Goal: Navigation & Orientation: Find specific page/section

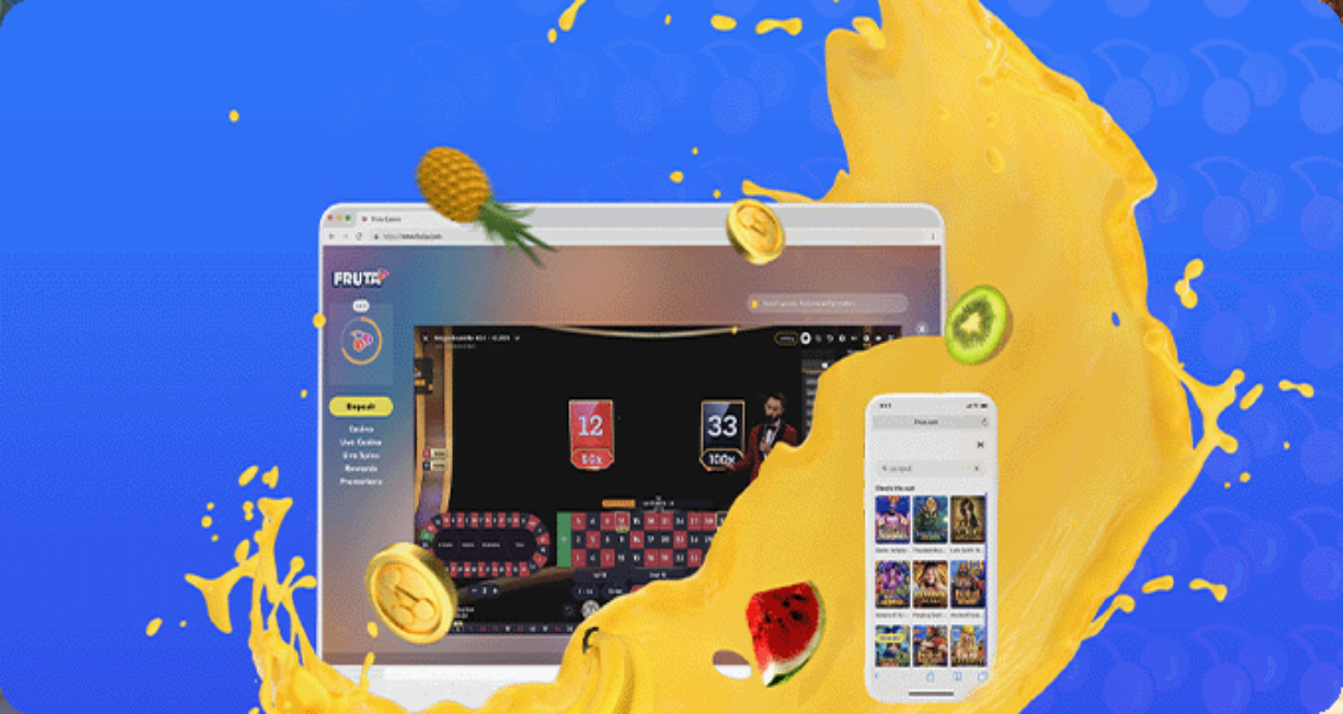
click at [85, 105] on span "Kasino" at bounding box center [64, 97] width 41 height 15
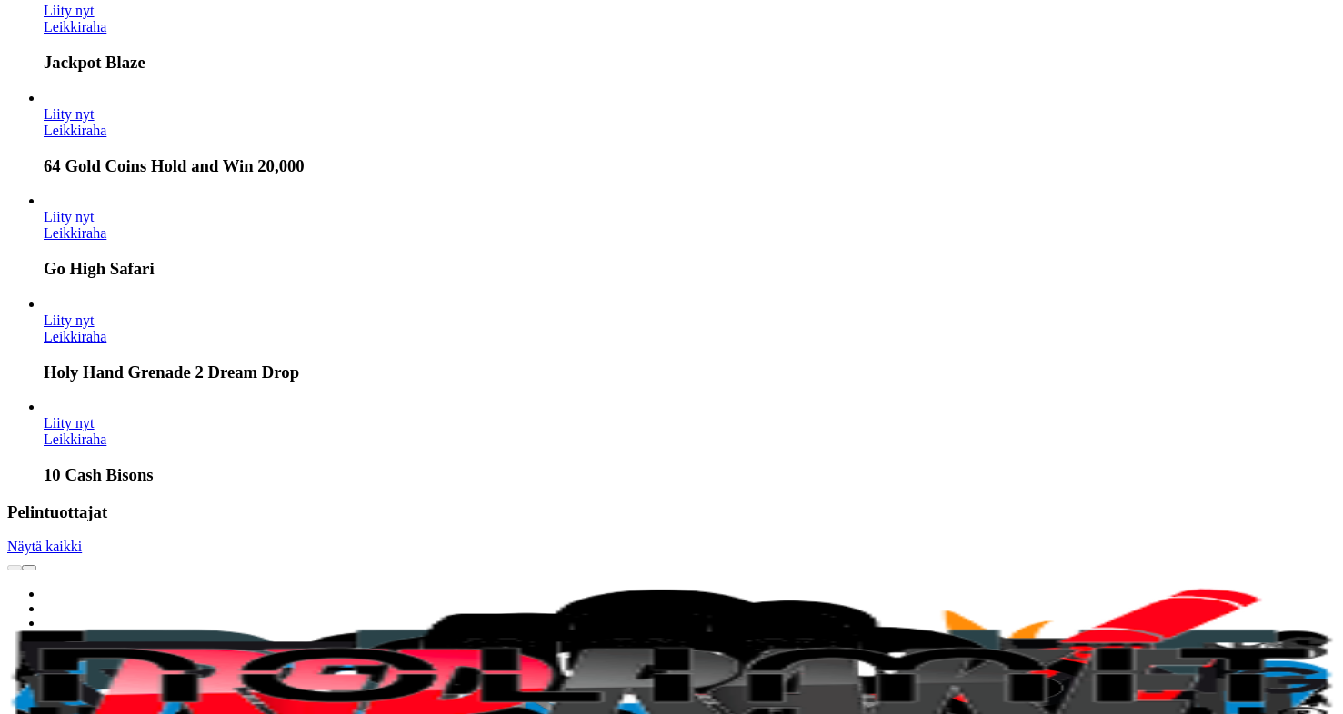
scroll to position [2864, 0]
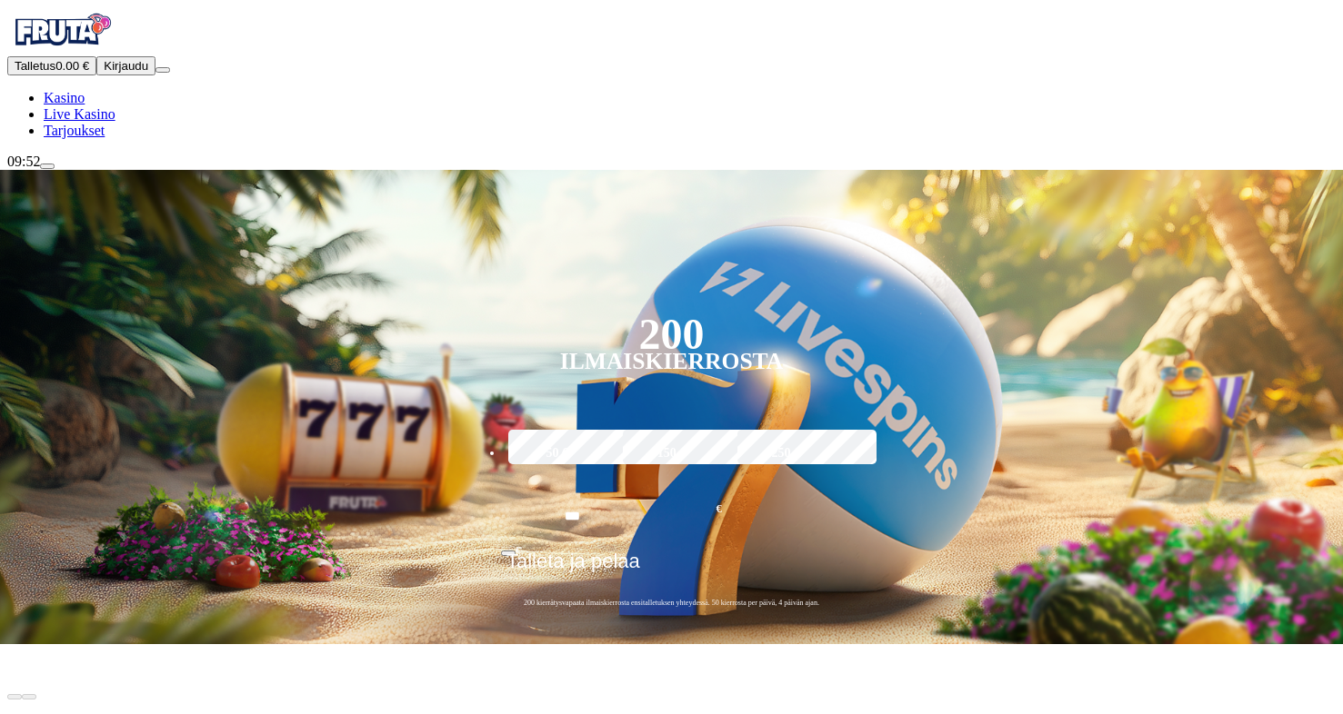
click at [105, 138] on span "Tarjoukset" at bounding box center [74, 130] width 61 height 15
